Goal: Check status: Verify the current state of an ongoing process or item

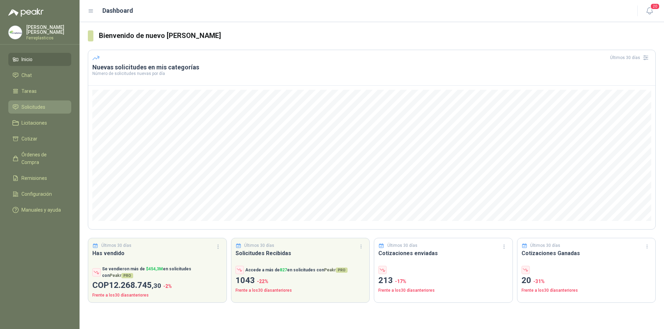
click at [39, 107] on span "Solicitudes" at bounding box center [33, 107] width 24 height 8
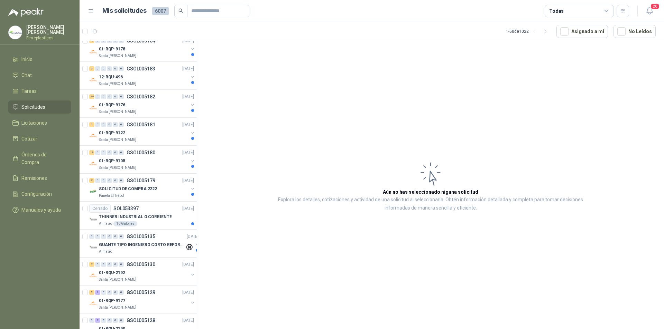
scroll to position [311, 0]
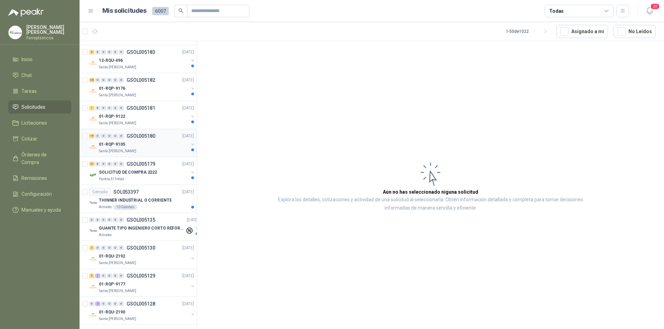
click at [156, 141] on div "01-RQP-9105" at bounding box center [144, 144] width 90 height 8
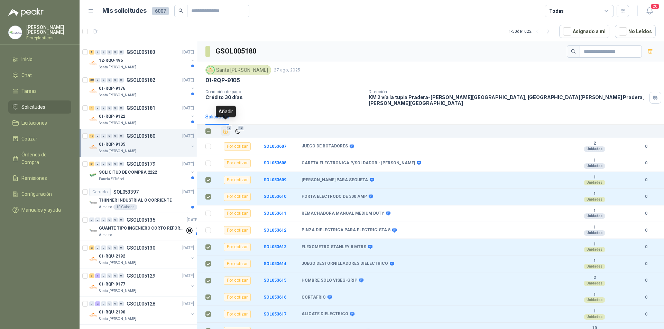
click at [225, 128] on icon "Añadir" at bounding box center [225, 131] width 6 height 6
click at [143, 116] on div "01-RQP-9122" at bounding box center [144, 116] width 90 height 8
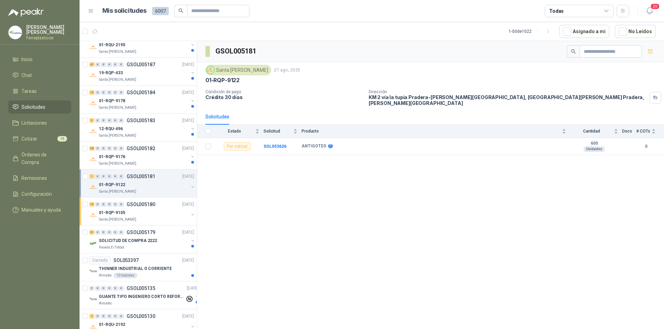
scroll to position [242, 0]
click at [139, 160] on div "01-RQP-9176" at bounding box center [144, 157] width 90 height 8
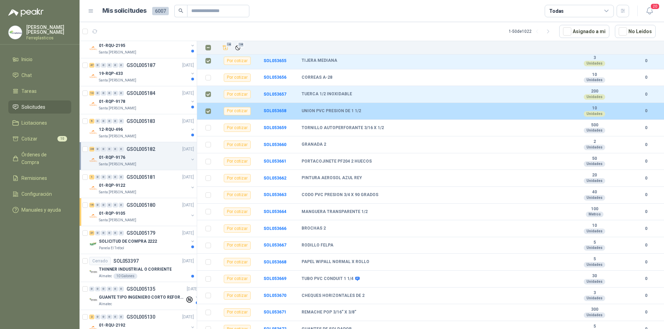
scroll to position [440, 0]
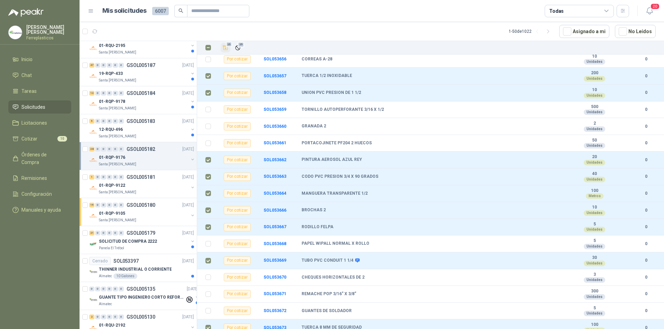
click at [227, 48] on icon "Añadir" at bounding box center [225, 48] width 6 height 6
click at [128, 134] on p "Santa [PERSON_NAME]" at bounding box center [117, 137] width 37 height 6
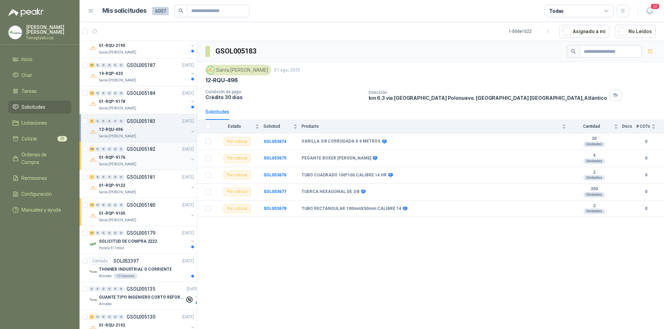
scroll to position [207, 0]
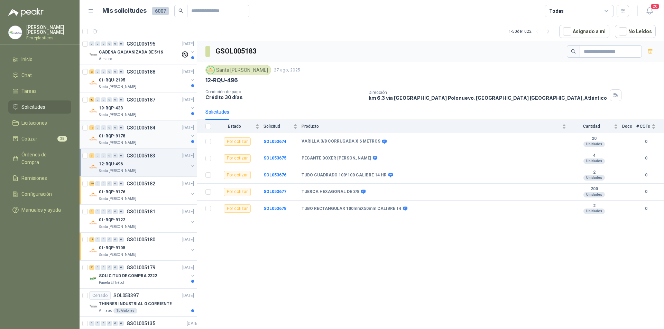
click at [158, 136] on div "01-RQP-9178" at bounding box center [144, 136] width 90 height 8
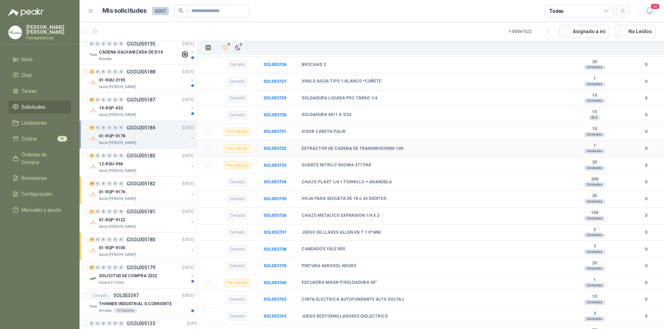
scroll to position [776, 0]
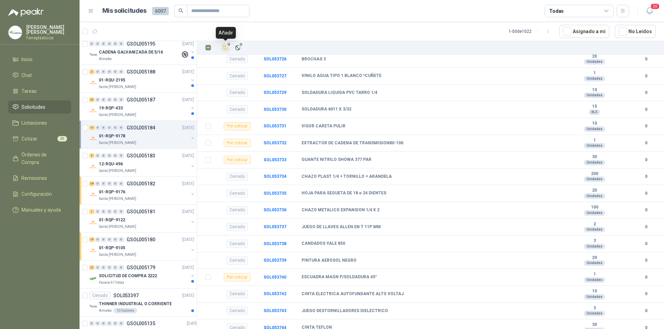
drag, startPoint x: 224, startPoint y: 45, endPoint x: 222, endPoint y: 52, distance: 6.9
click at [224, 46] on icon "Añadir" at bounding box center [225, 48] width 6 height 6
click at [145, 114] on div "Santa [PERSON_NAME]" at bounding box center [144, 115] width 90 height 6
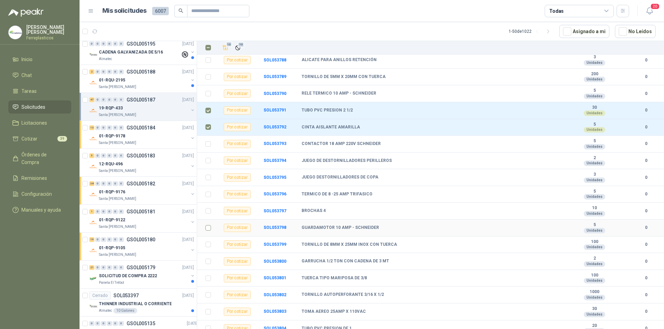
scroll to position [591, 0]
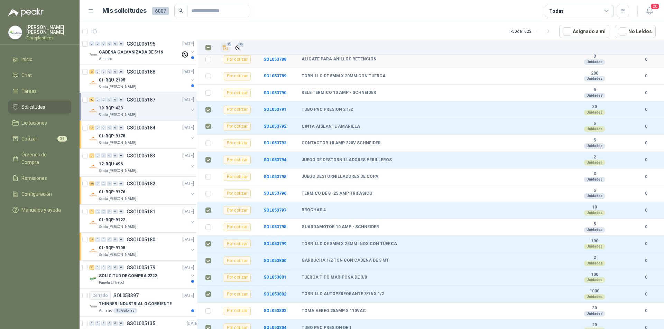
click at [225, 50] on icon "Añadir" at bounding box center [225, 48] width 5 height 4
click at [165, 85] on div "Santa [PERSON_NAME]" at bounding box center [144, 87] width 90 height 6
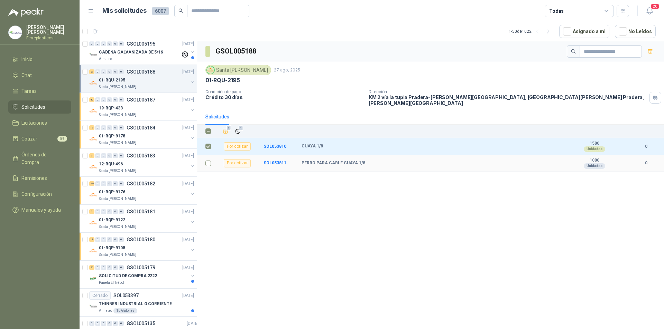
click at [207, 160] on label at bounding box center [208, 164] width 6 height 8
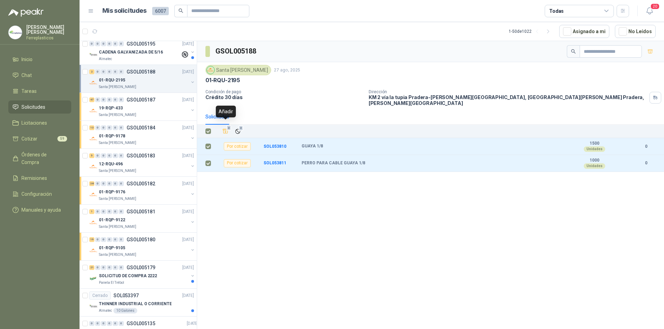
drag, startPoint x: 223, startPoint y: 126, endPoint x: 198, endPoint y: 140, distance: 28.9
click at [224, 128] on icon "Añadir" at bounding box center [225, 131] width 6 height 6
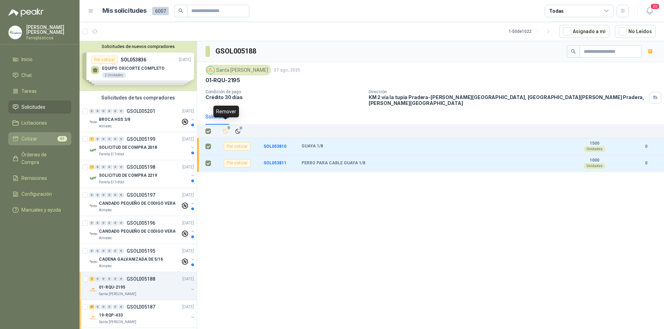
click at [46, 136] on li "Cotizar 61" at bounding box center [39, 139] width 55 height 8
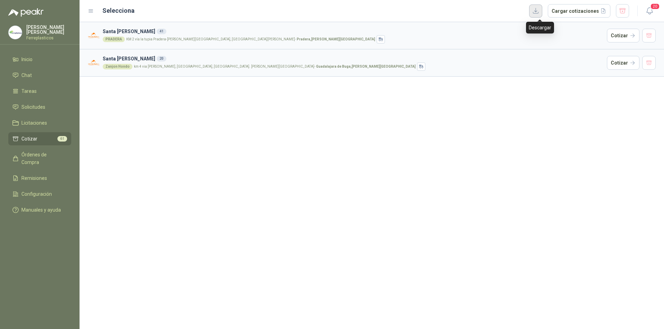
click at [542, 10] on button "button" at bounding box center [535, 10] width 13 height 13
